Goal: Task Accomplishment & Management: Manage account settings

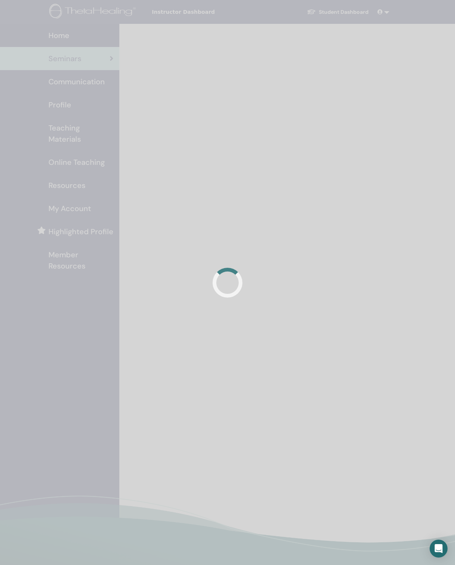
scroll to position [13, 0]
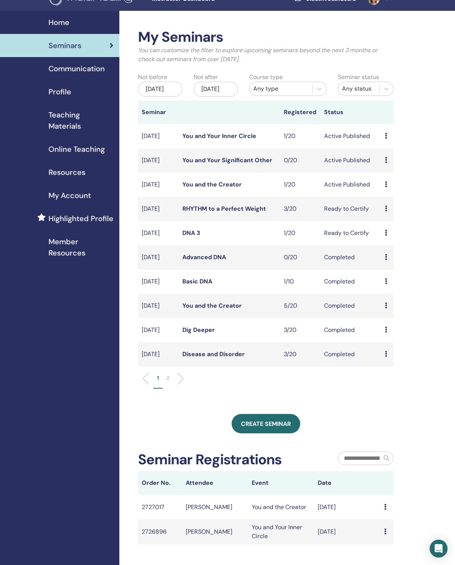
click at [390, 189] on div "Preview Edit Attendees Cancel" at bounding box center [387, 184] width 5 height 9
click at [410, 221] on link "Attendees" at bounding box center [395, 225] width 28 height 8
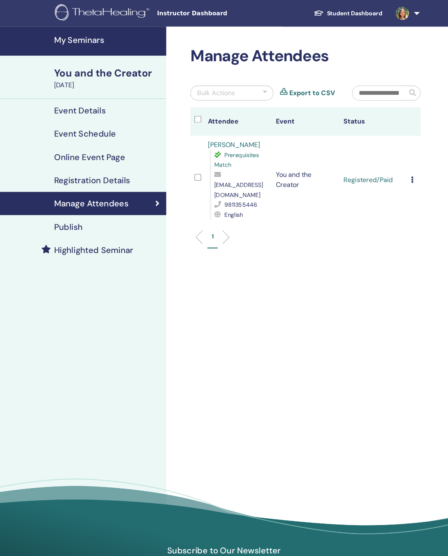
scroll to position [4, 0]
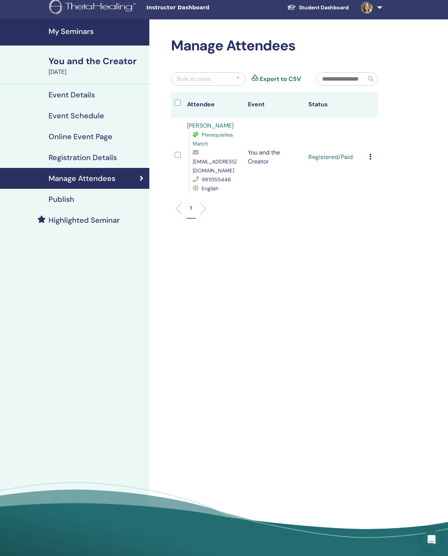
click at [370, 158] on icon at bounding box center [370, 157] width 2 height 6
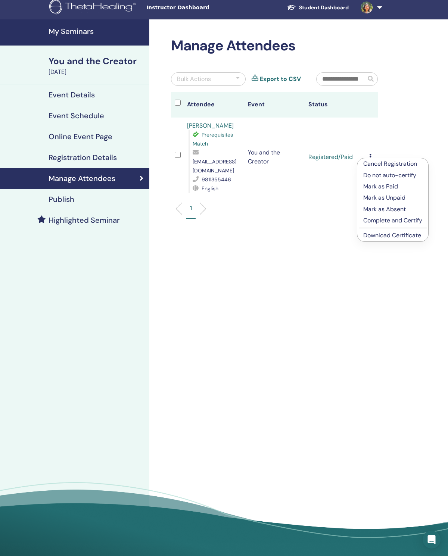
click at [402, 221] on p "Complete and Certify" at bounding box center [392, 220] width 59 height 9
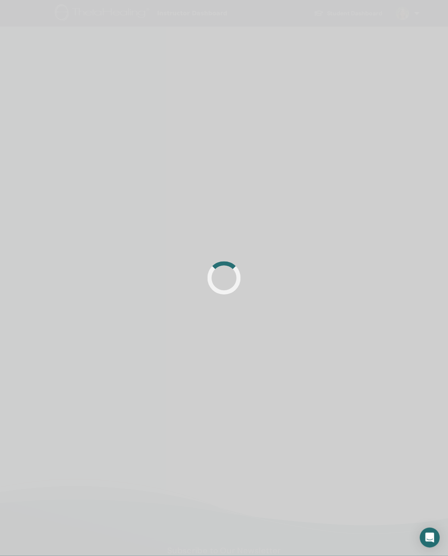
scroll to position [4, 0]
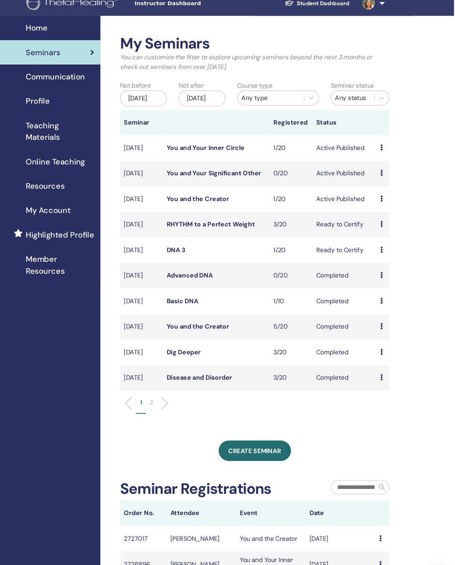
scroll to position [2, 6]
